Goal: Find specific page/section: Find specific page/section

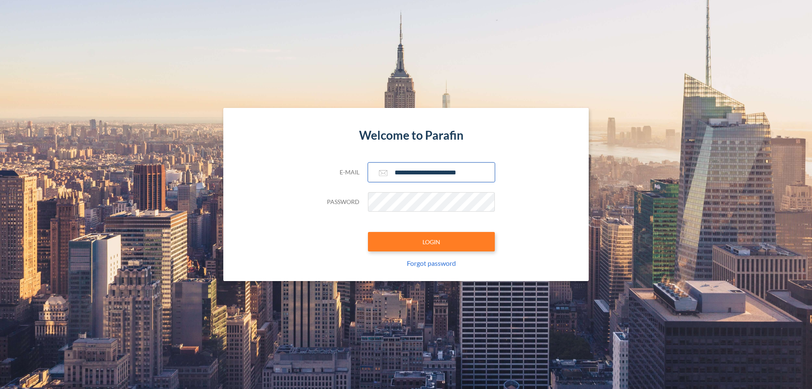
type input "**********"
click at [432, 242] on button "LOGIN" at bounding box center [431, 241] width 127 height 19
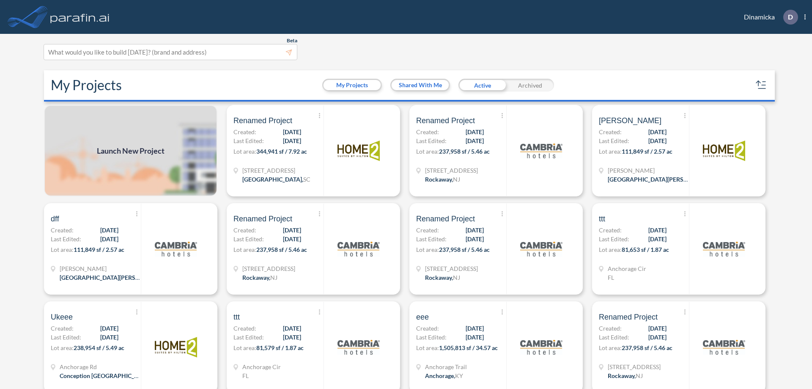
scroll to position [2, 0]
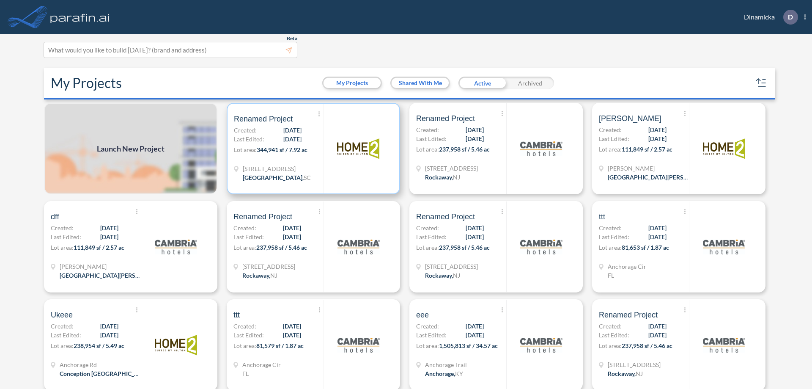
click at [312, 148] on p "Lot area: 344,941 sf / 7.92 ac" at bounding box center [279, 151] width 90 height 12
